Goal: Task Accomplishment & Management: Complete application form

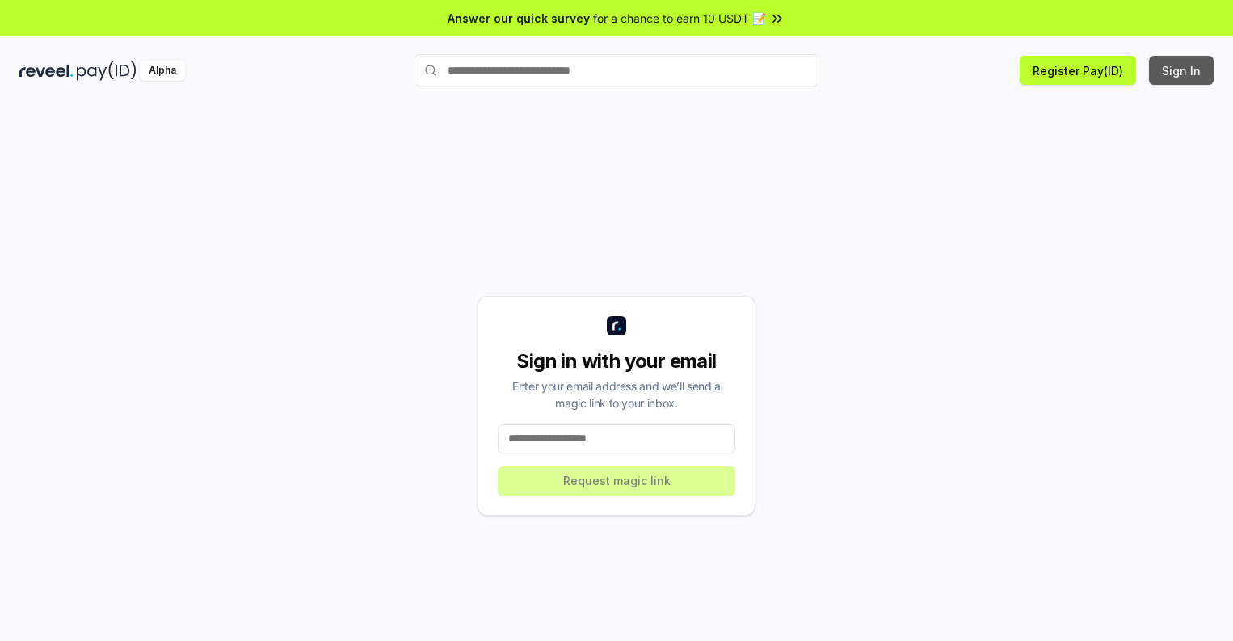
click at [1182, 70] on button "Sign In" at bounding box center [1181, 70] width 65 height 29
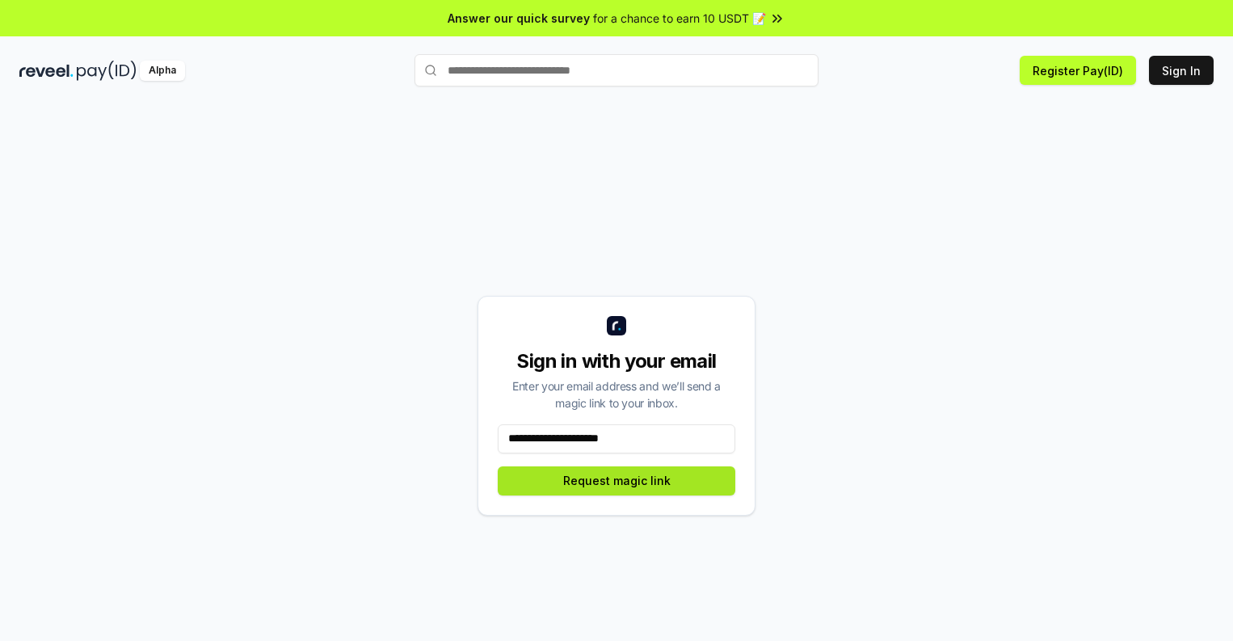
type input "**********"
click at [616, 480] on button "Request magic link" at bounding box center [617, 480] width 238 height 29
